Goal: Find specific page/section: Find specific page/section

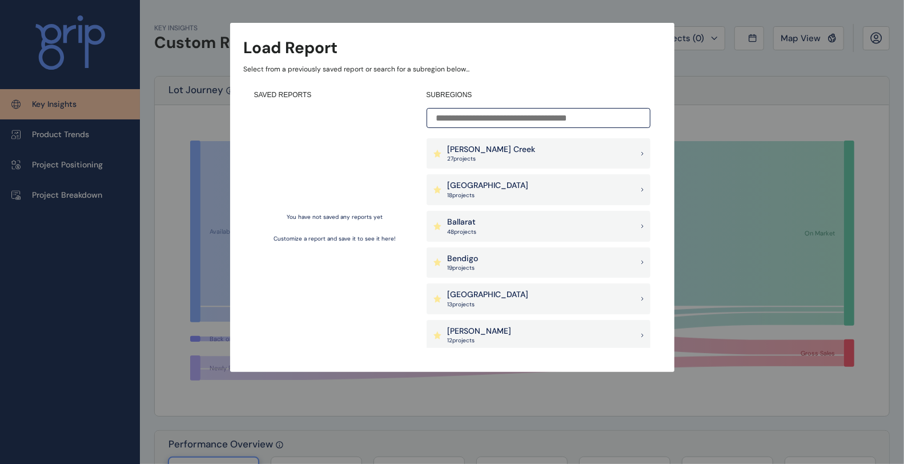
click at [555, 117] on input at bounding box center [539, 118] width 224 height 20
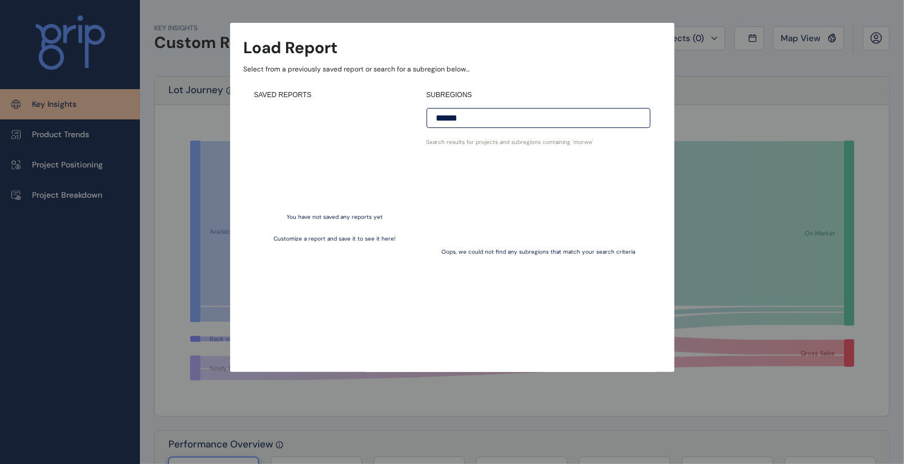
type input "*******"
drag, startPoint x: 515, startPoint y: 120, endPoint x: 376, endPoint y: 107, distance: 139.9
click at [376, 107] on div "SAVED REPORTS You have not saved any reports yet Customize a report and save it…" at bounding box center [452, 219] width 417 height 278
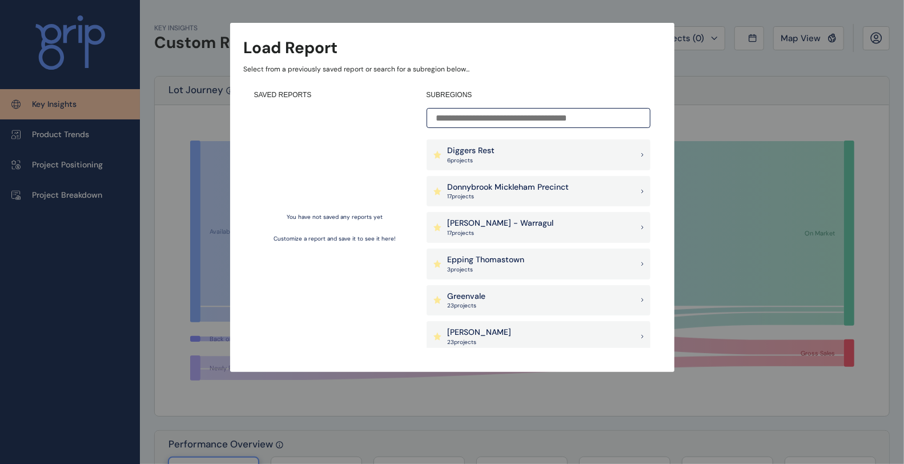
scroll to position [326, 0]
click at [540, 221] on div "[PERSON_NAME] - Warragul 17 project s" at bounding box center [539, 226] width 224 height 31
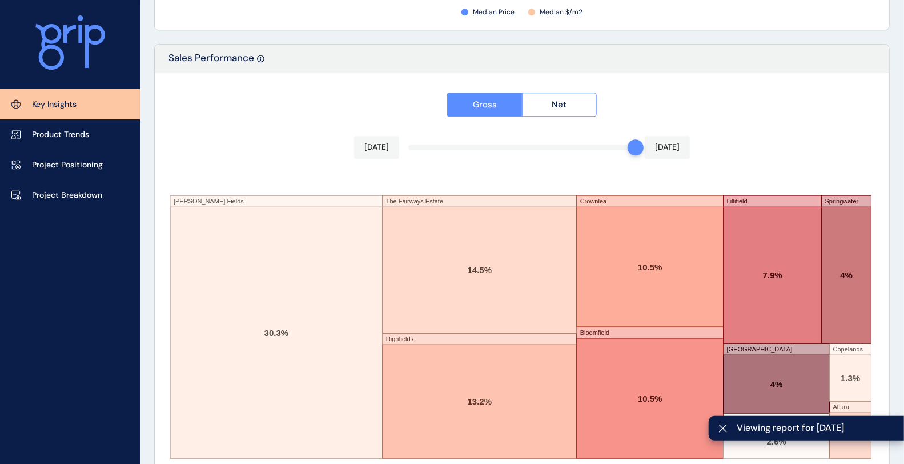
scroll to position [1937, 0]
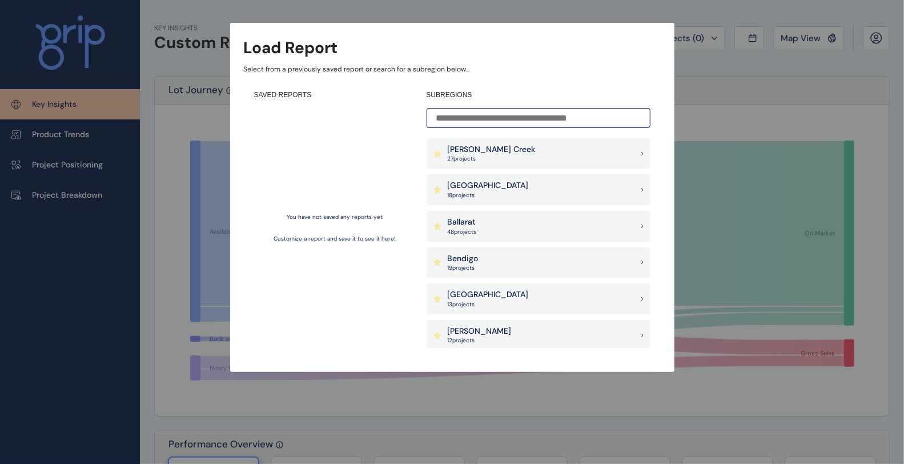
click at [746, 80] on div "Load Report Select from a previously saved report or search for a subregion bel…" at bounding box center [452, 174] width 904 height 349
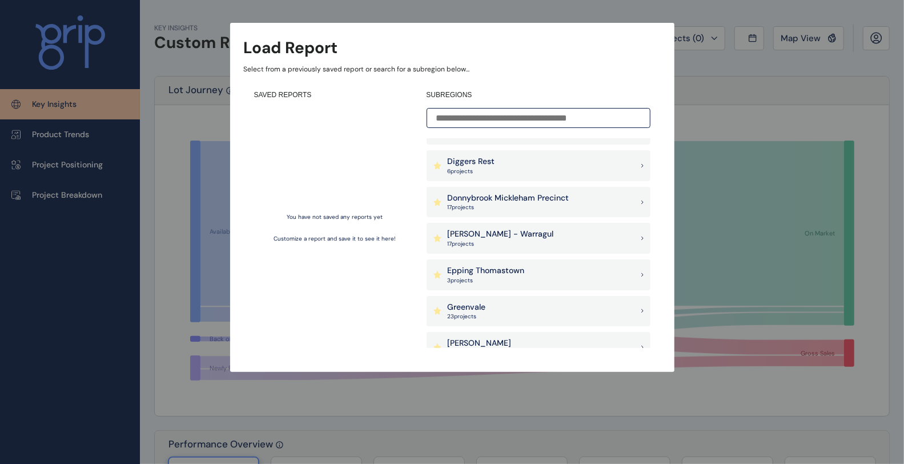
scroll to position [315, 0]
click at [489, 230] on p "[PERSON_NAME] - Warragul" at bounding box center [501, 233] width 106 height 11
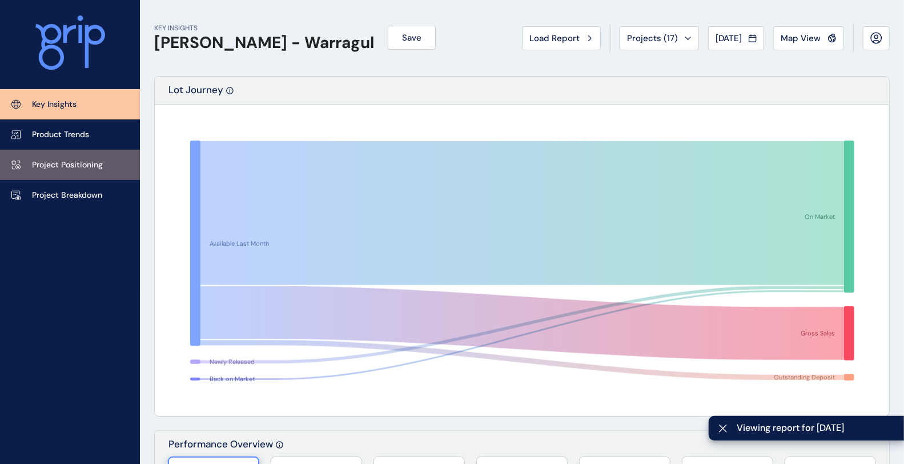
click at [102, 175] on link "Project Positioning" at bounding box center [70, 165] width 140 height 30
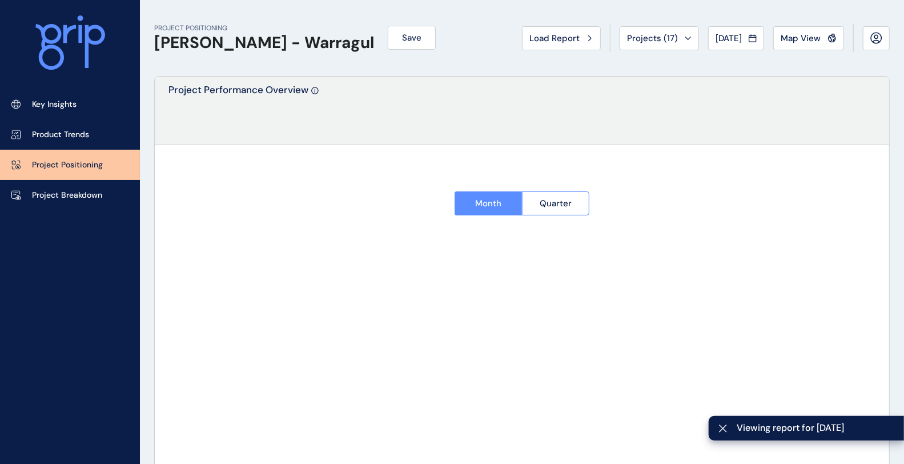
type input "**********"
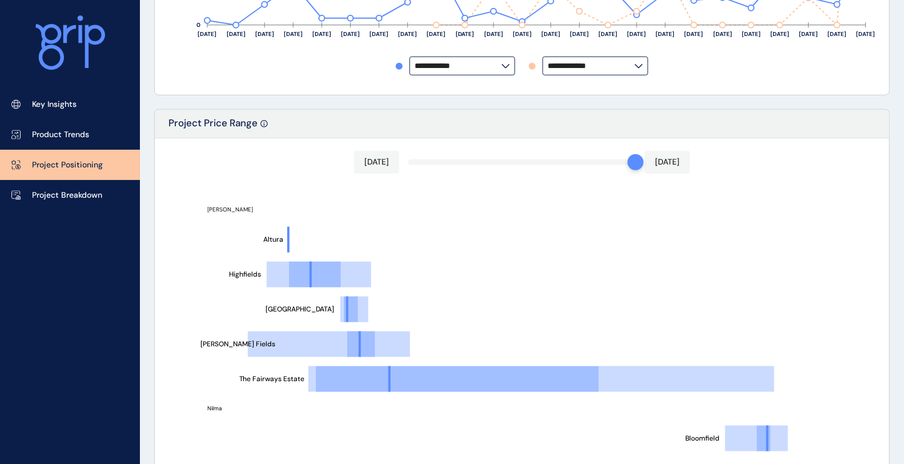
scroll to position [521, 0]
